Goal: Navigation & Orientation: Understand site structure

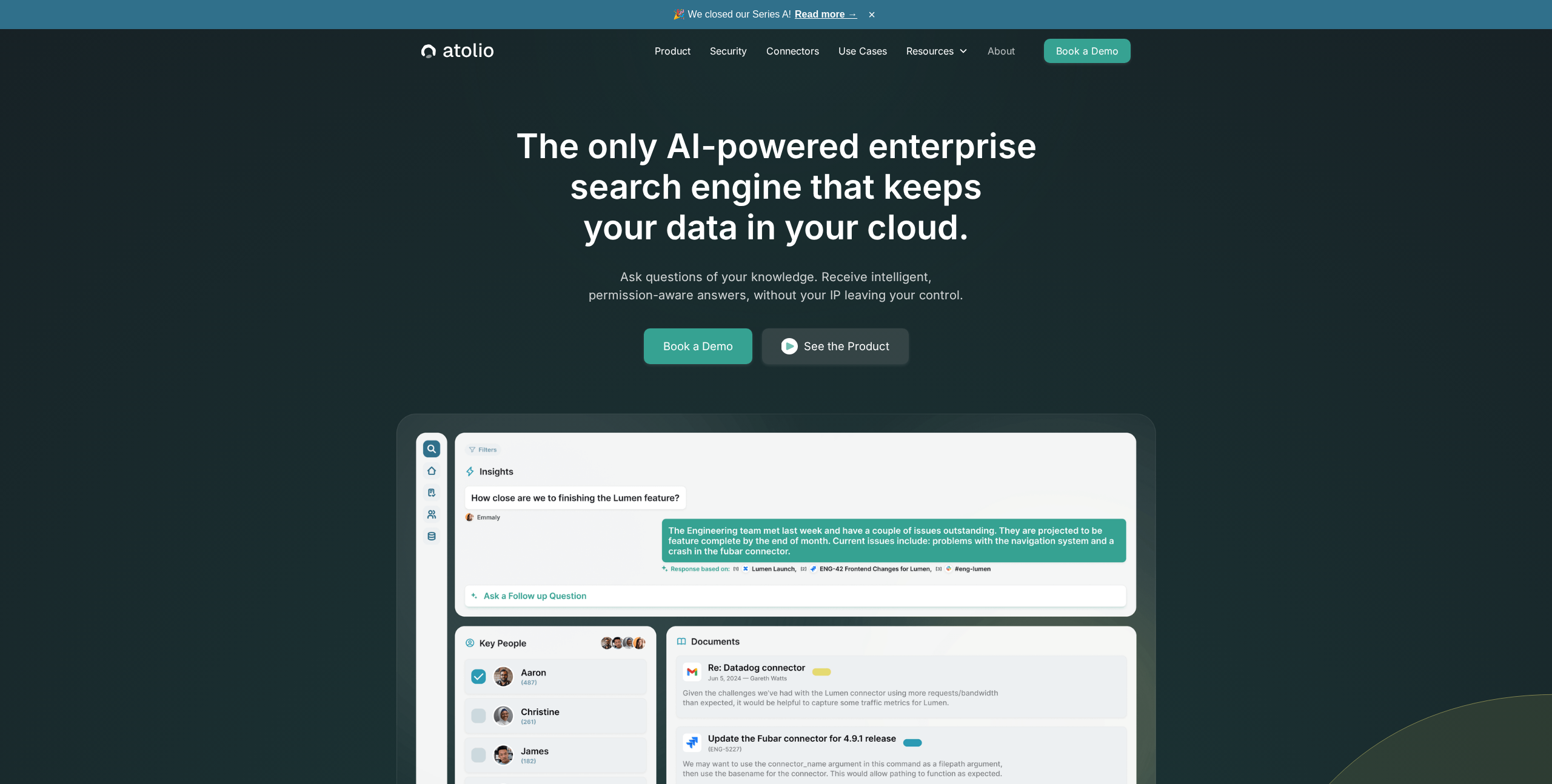
click at [1001, 54] on link "About" at bounding box center [1001, 51] width 47 height 24
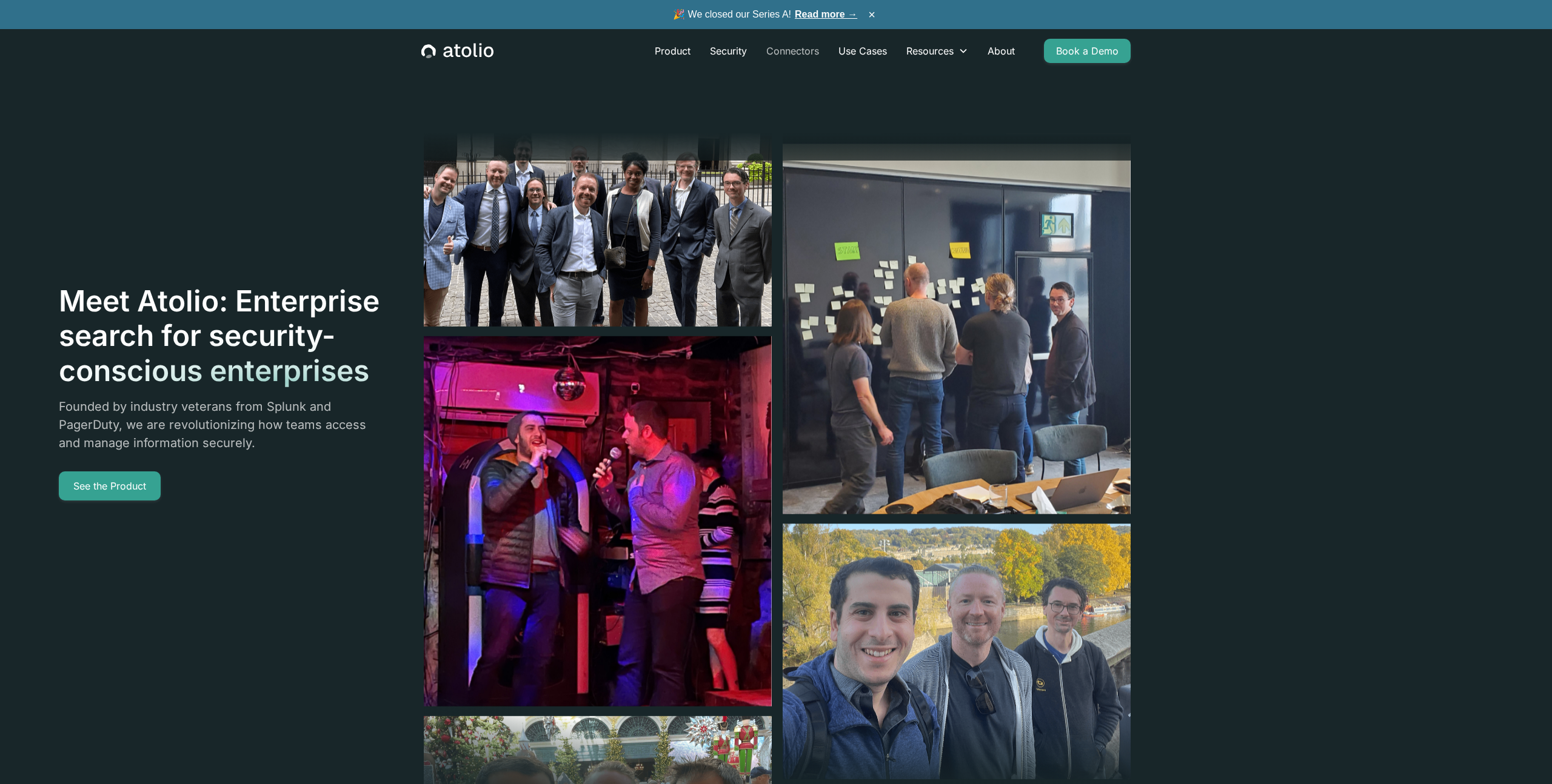
click at [796, 48] on link "Connectors" at bounding box center [792, 51] width 72 height 24
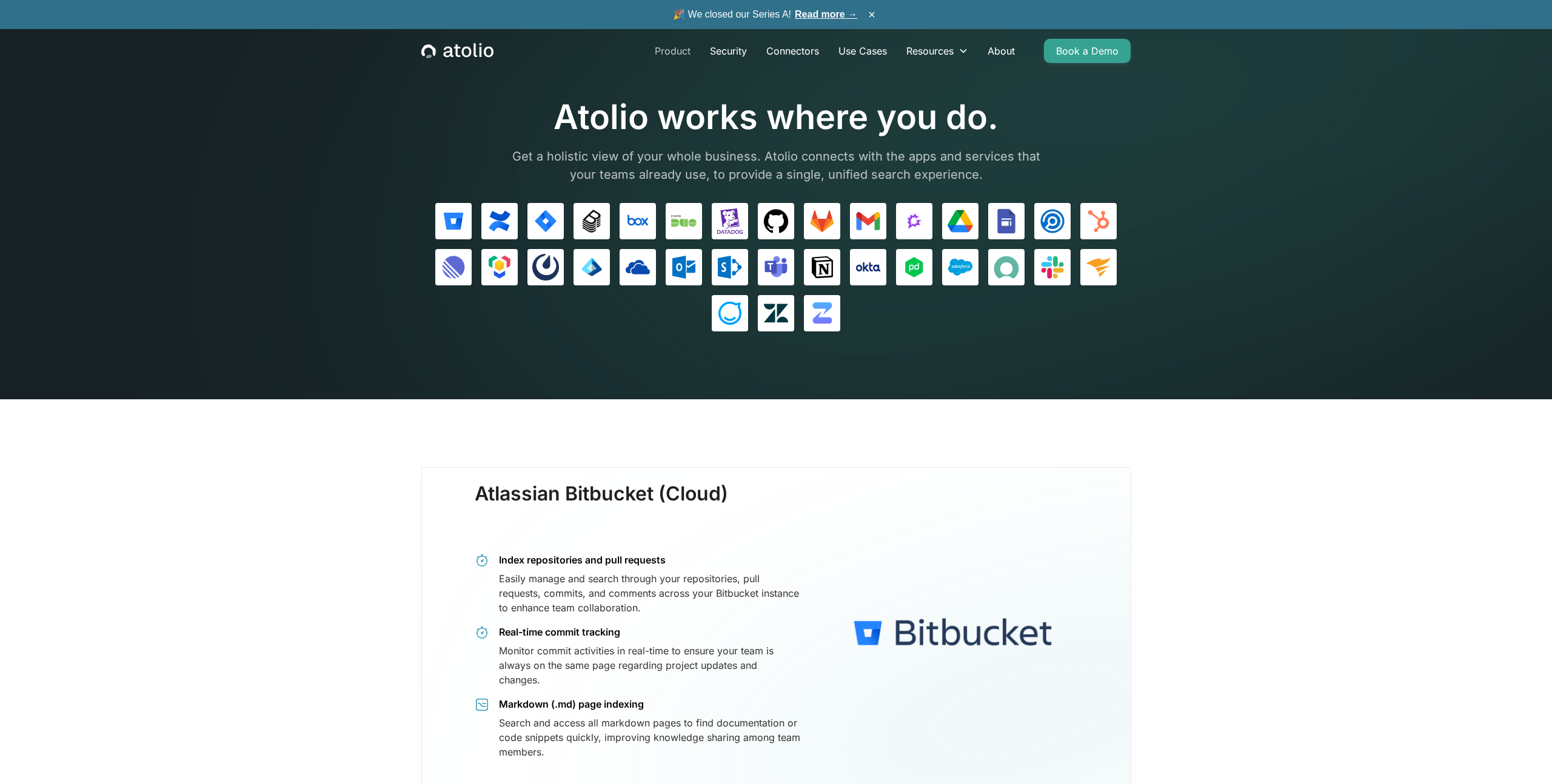
click at [682, 48] on link "Product" at bounding box center [672, 51] width 55 height 24
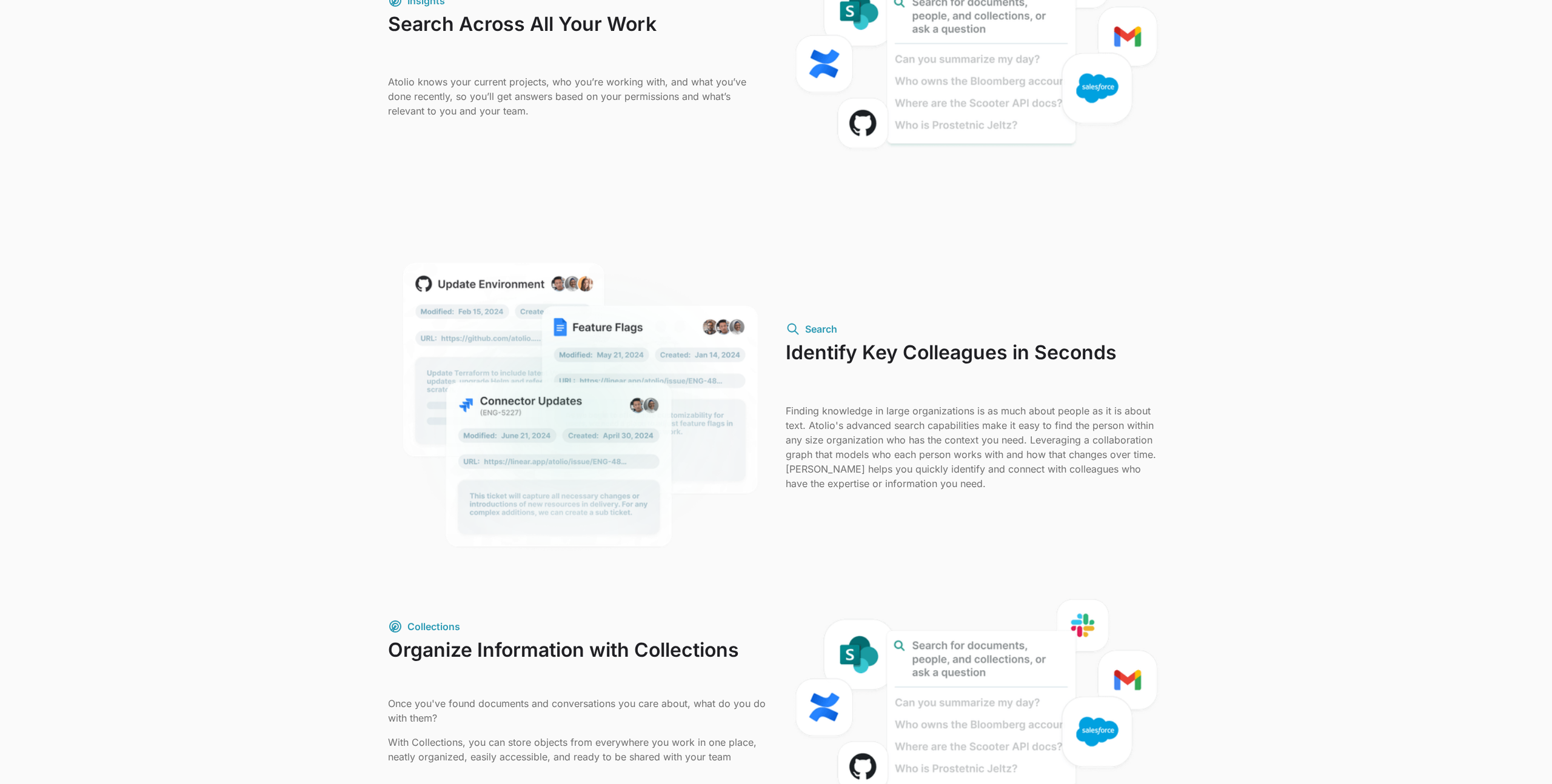
scroll to position [827, 0]
